Goal: Transaction & Acquisition: Purchase product/service

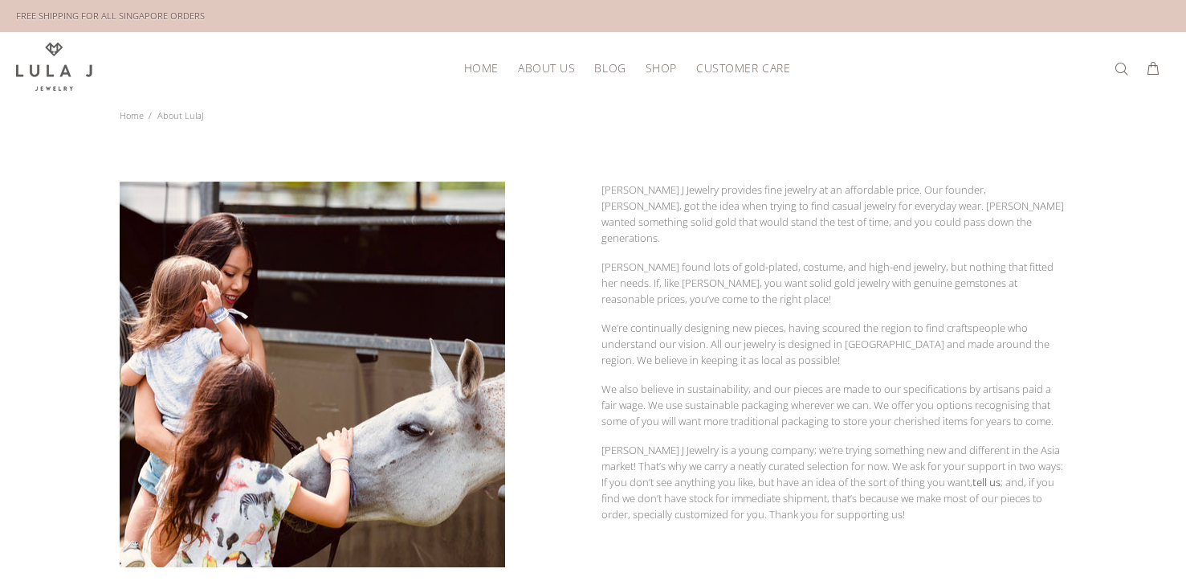
click at [537, 64] on span "About Us" at bounding box center [546, 68] width 57 height 12
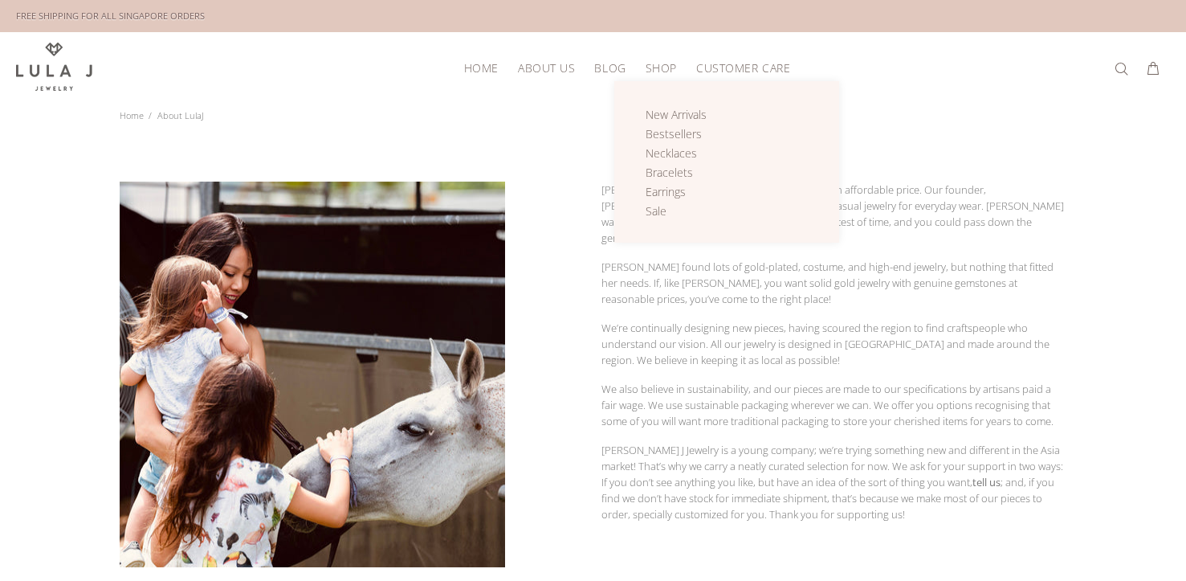
click at [661, 65] on span "Shop" at bounding box center [661, 68] width 31 height 12
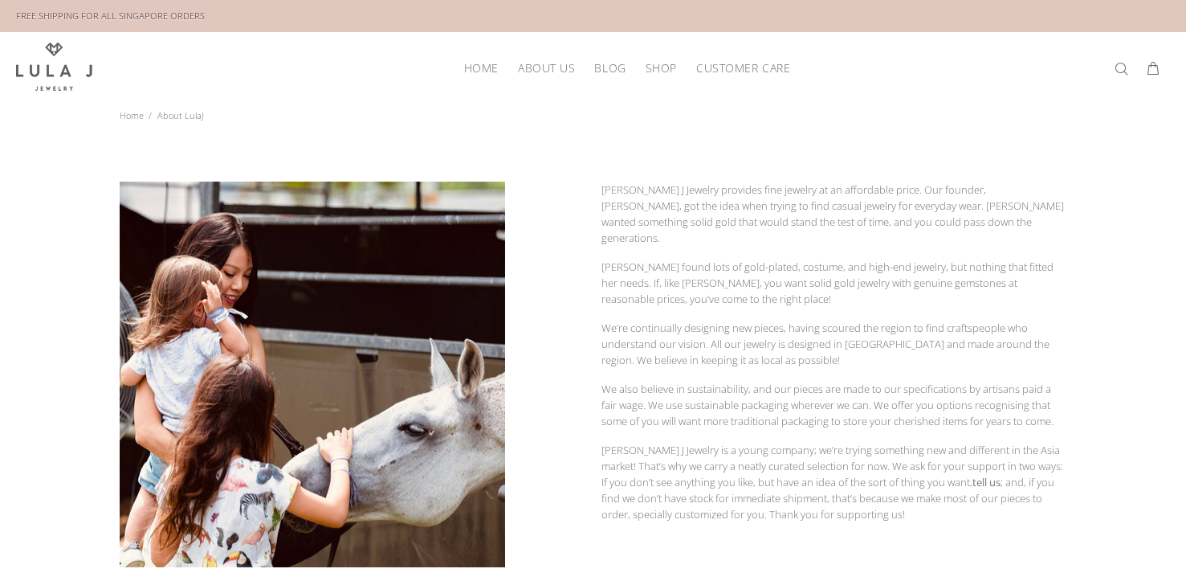
click at [651, 85] on div "HOME About Us Blog Shop New Arrivals Bestsellers Necklaces Bracelets Earrings S…" at bounding box center [593, 68] width 1154 height 72
click at [657, 67] on span "Shop" at bounding box center [661, 68] width 31 height 12
click at [656, 67] on span "Shop" at bounding box center [661, 68] width 31 height 12
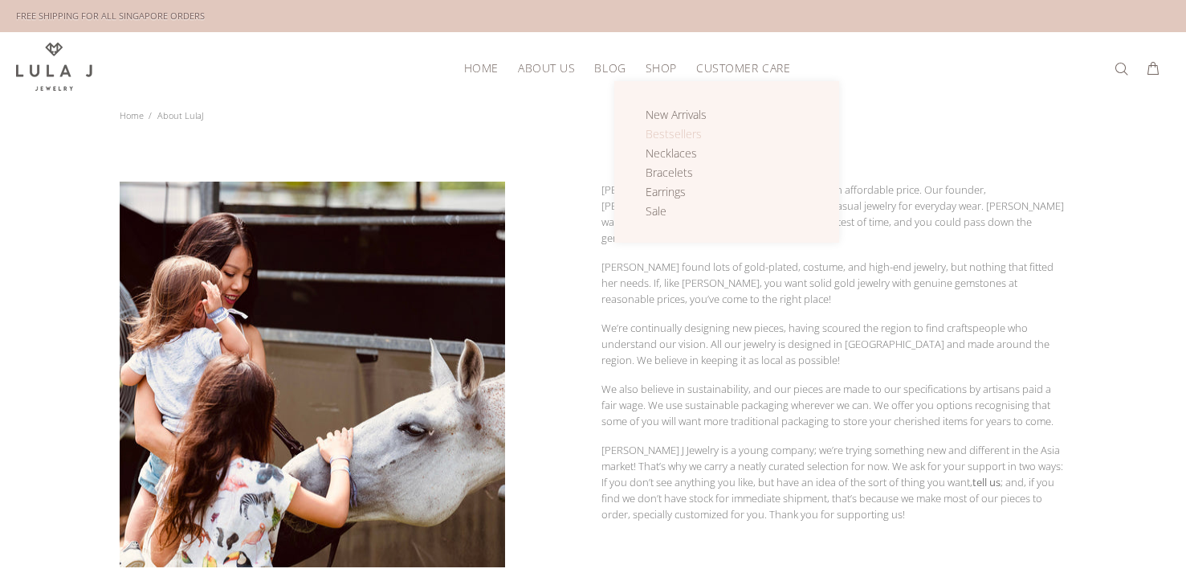
click at [673, 126] on span "Bestsellers" at bounding box center [674, 133] width 56 height 15
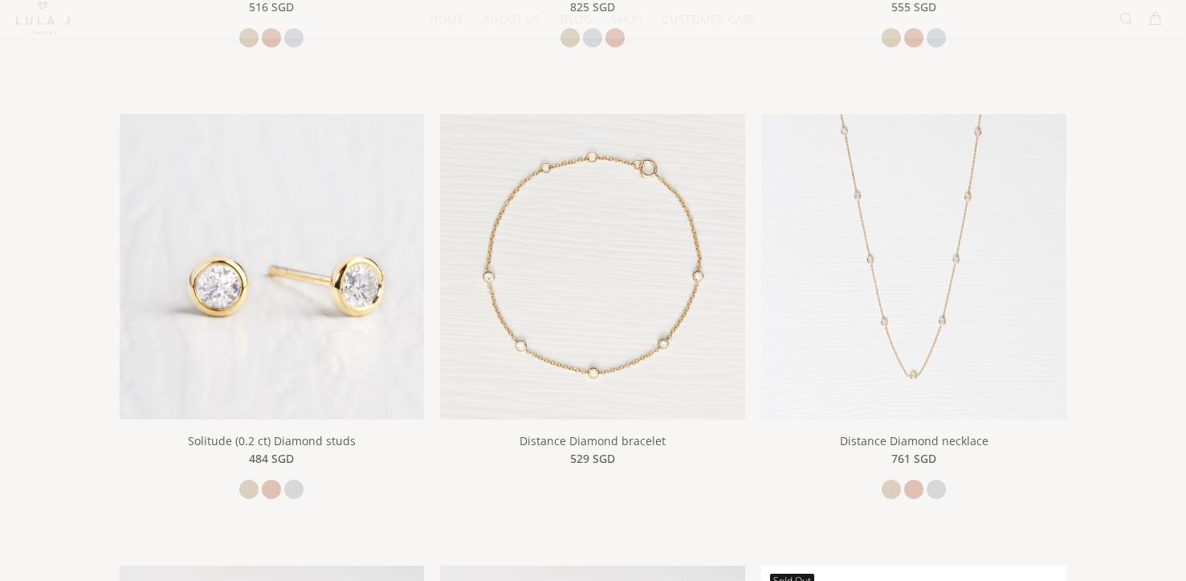
scroll to position [778, 0]
